Goal: Communication & Community: Participate in discussion

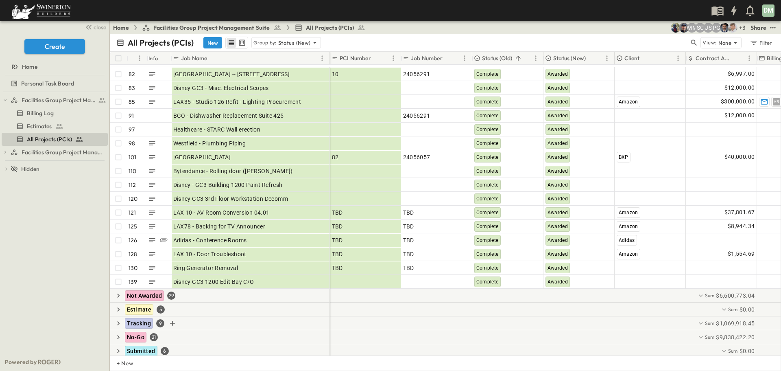
scroll to position [919, 0]
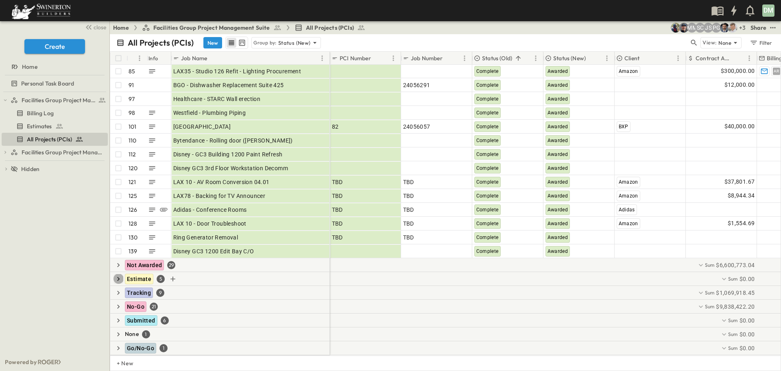
click at [116, 275] on icon "button" at bounding box center [118, 279] width 8 height 8
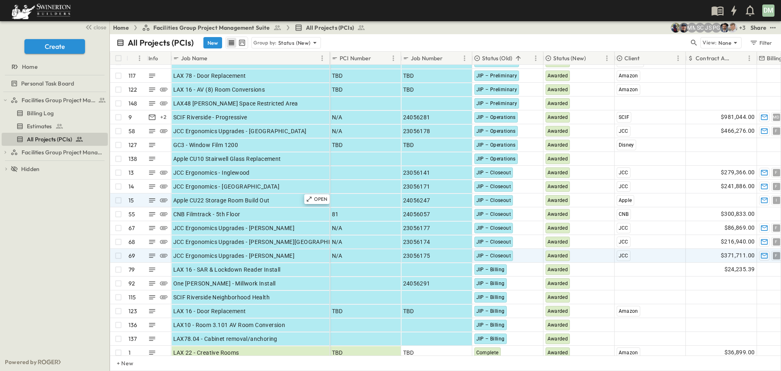
scroll to position [52, 0]
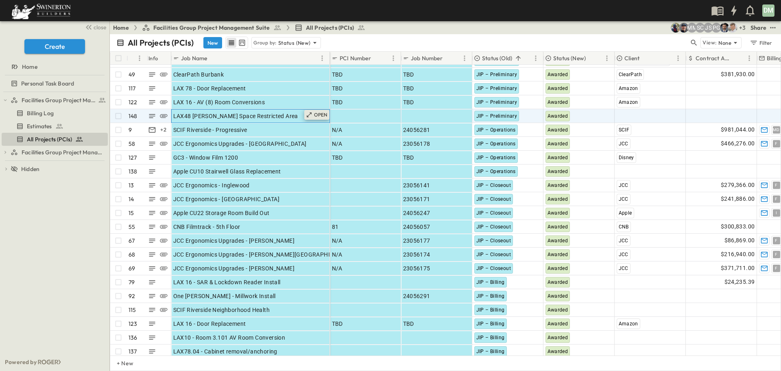
click at [318, 117] on p "OPEN" at bounding box center [321, 114] width 14 height 7
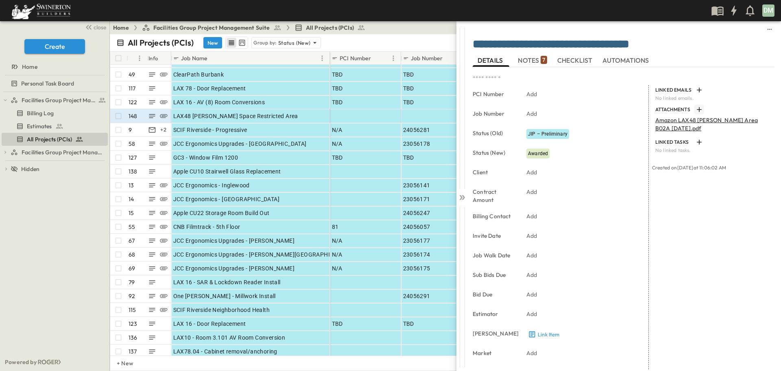
click at [698, 110] on icon "button" at bounding box center [699, 109] width 8 height 8
click at [464, 197] on icon at bounding box center [463, 197] width 3 height 5
